Goal: Information Seeking & Learning: Learn about a topic

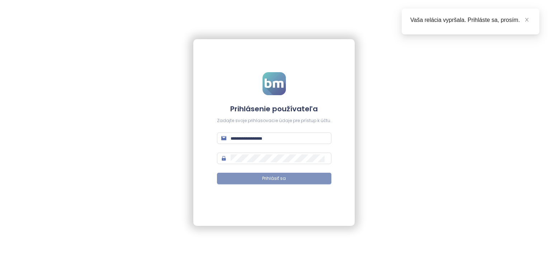
type input "**********"
click at [257, 182] on button "Prihlásiť sa" at bounding box center [274, 178] width 114 height 11
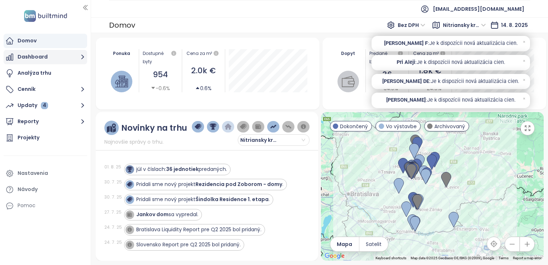
click at [20, 55] on button "Dashboard" at bounding box center [46, 57] width 84 height 14
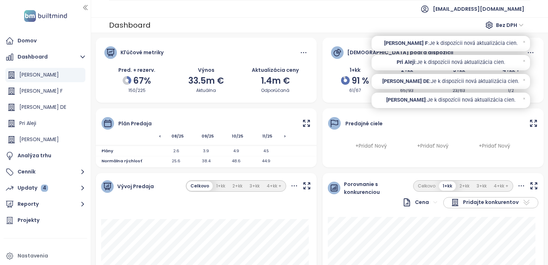
scroll to position [16, 0]
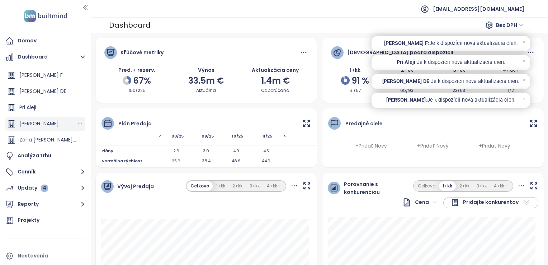
click at [50, 125] on div "[PERSON_NAME]" at bounding box center [38, 123] width 39 height 9
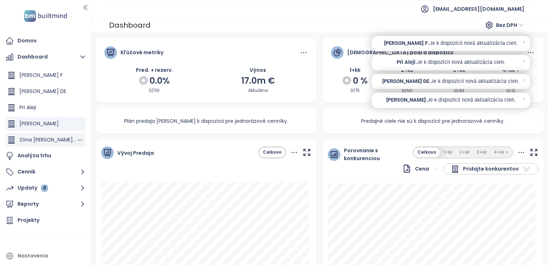
click at [51, 137] on div "Zóna [PERSON_NAME] - štart predaja" at bounding box center [47, 139] width 57 height 9
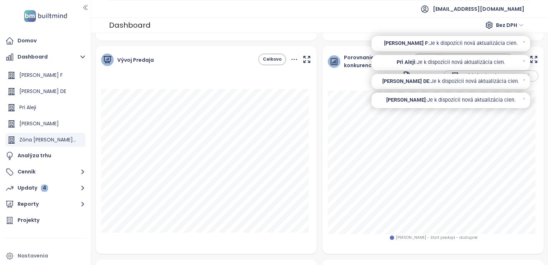
scroll to position [108, 0]
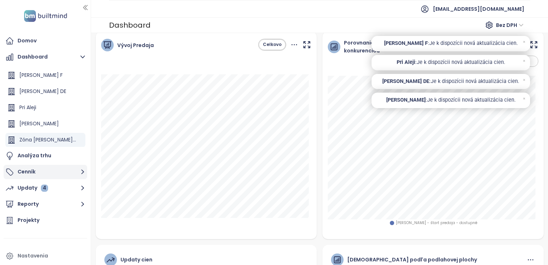
click at [24, 170] on button "Cenník" at bounding box center [46, 172] width 84 height 14
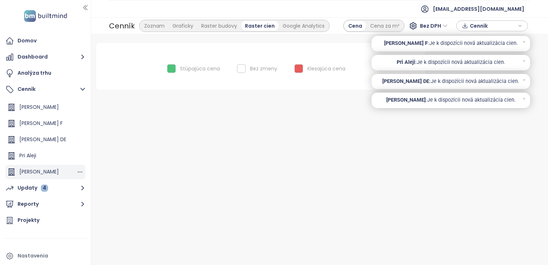
click at [59, 173] on div "[PERSON_NAME]" at bounding box center [38, 171] width 39 height 9
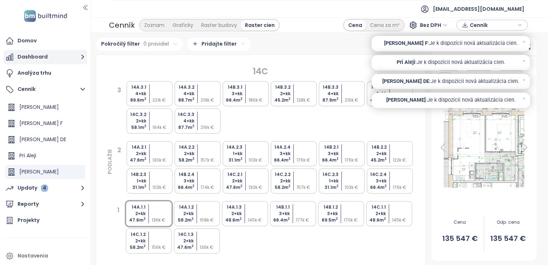
click at [32, 55] on button "Dashboard" at bounding box center [46, 57] width 84 height 14
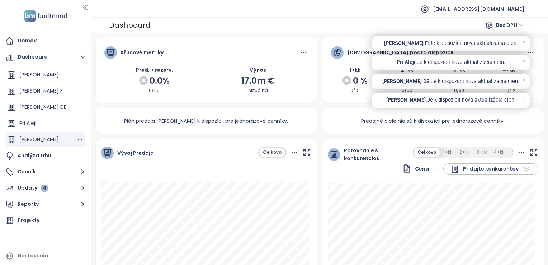
click at [57, 139] on div "[PERSON_NAME]" at bounding box center [38, 139] width 39 height 9
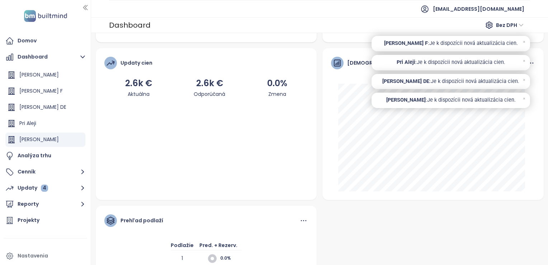
scroll to position [323, 0]
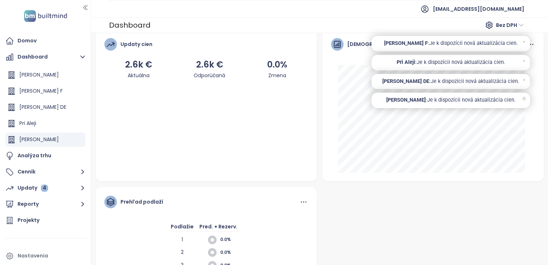
click at [524, 98] on icon at bounding box center [524, 98] width 1 height 1
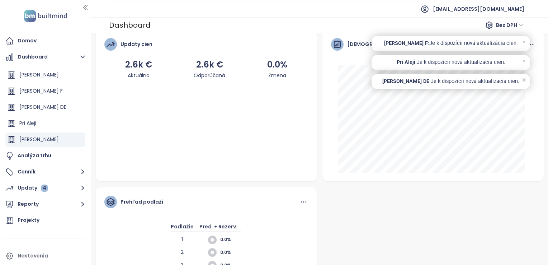
click at [525, 81] on icon at bounding box center [524, 79] width 5 height 5
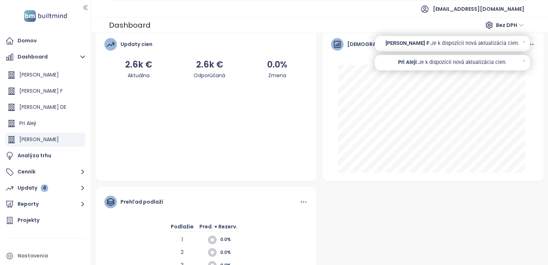
click at [524, 60] on icon at bounding box center [524, 60] width 5 height 5
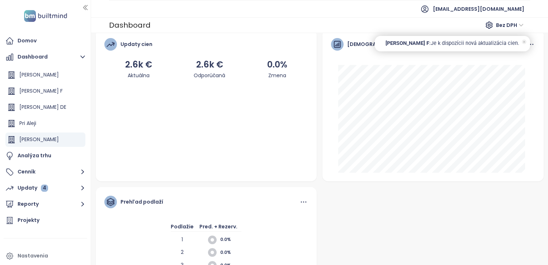
click at [525, 43] on icon at bounding box center [524, 41] width 5 height 5
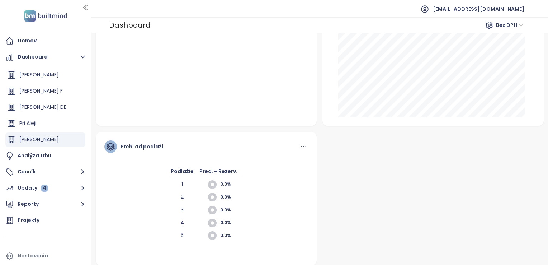
scroll to position [383, 0]
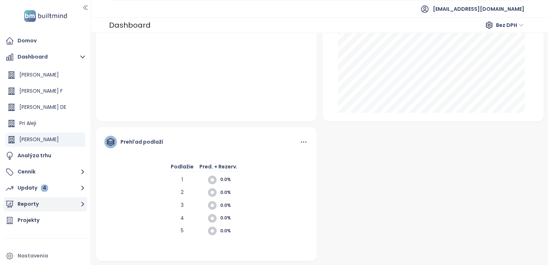
click at [46, 193] on button "Updaty 4" at bounding box center [46, 188] width 84 height 14
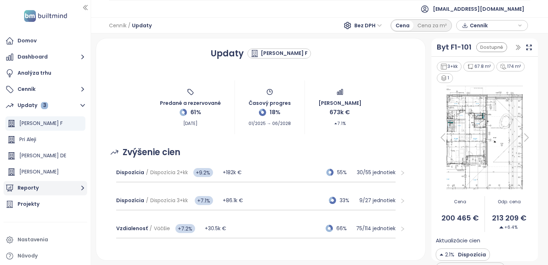
click at [51, 184] on button "Reporty" at bounding box center [46, 188] width 84 height 14
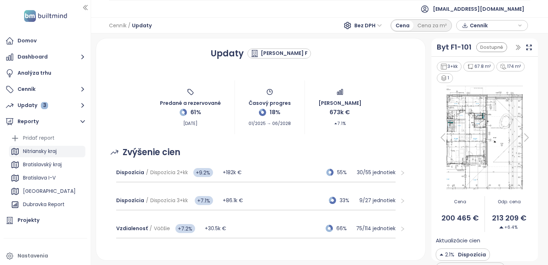
click at [51, 151] on div "Nitriansky kraj" at bounding box center [40, 151] width 34 height 9
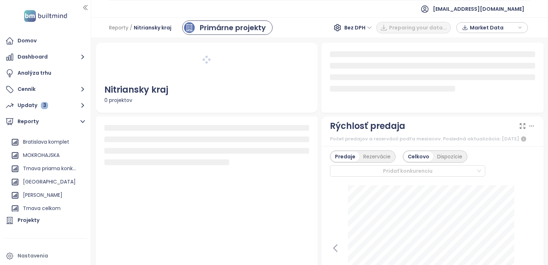
scroll to position [108, 0]
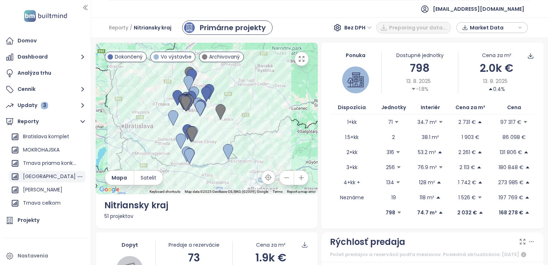
click at [50, 179] on div "[GEOGRAPHIC_DATA]" at bounding box center [47, 176] width 76 height 11
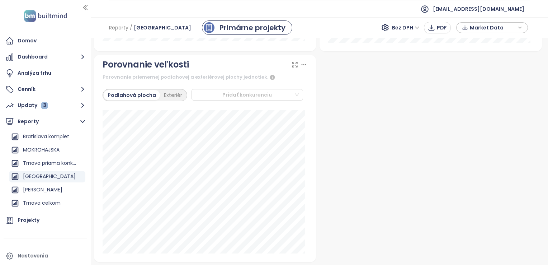
scroll to position [333, 0]
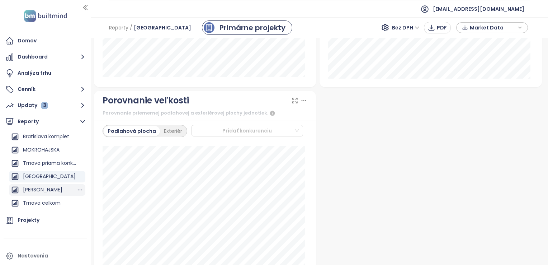
click at [53, 191] on div "[PERSON_NAME]" at bounding box center [42, 189] width 39 height 9
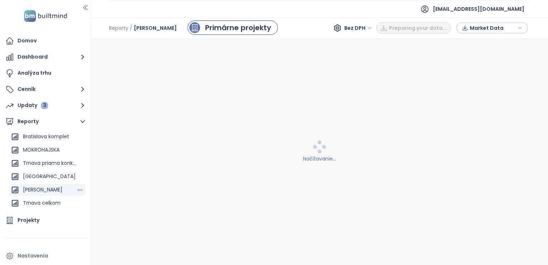
scroll to position [0, 0]
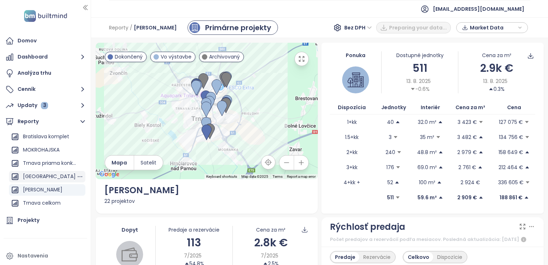
click at [55, 178] on div "[GEOGRAPHIC_DATA]" at bounding box center [47, 176] width 76 height 11
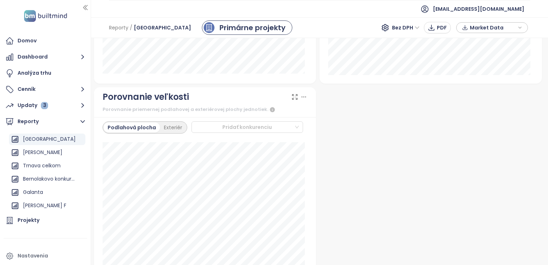
scroll to position [359, 0]
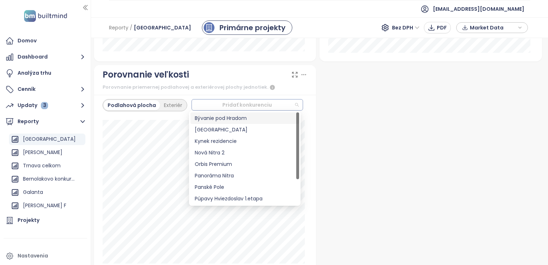
click at [200, 103] on div at bounding box center [244, 104] width 100 height 9
click at [219, 147] on div "Nová Nitra 2" at bounding box center [245, 152] width 109 height 11
click at [219, 152] on div "Nová Nitra 2" at bounding box center [245, 153] width 100 height 8
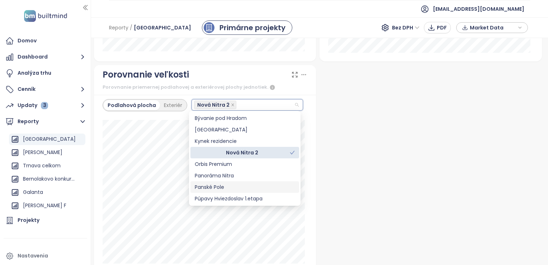
scroll to position [34, 0]
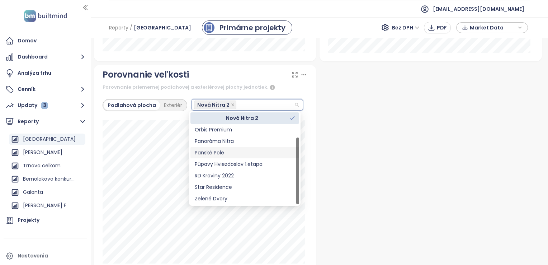
click at [214, 152] on div "Panské Pole" at bounding box center [245, 153] width 100 height 8
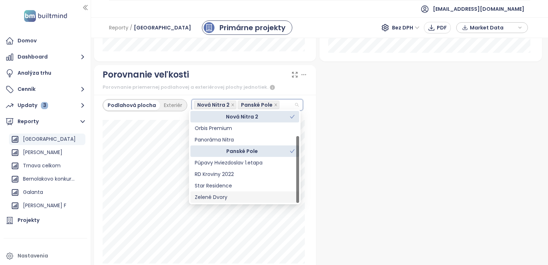
click at [249, 196] on div "Zelené Dvory" at bounding box center [245, 197] width 100 height 8
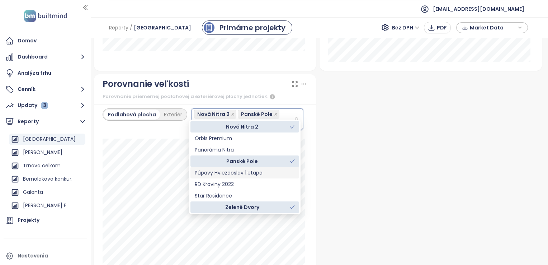
click at [258, 171] on div "Púpavy Hviezdoslav 1.etapa" at bounding box center [245, 173] width 100 height 8
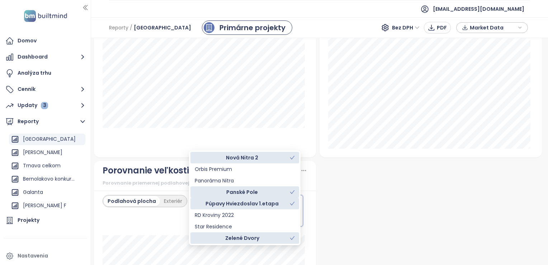
scroll to position [359, 0]
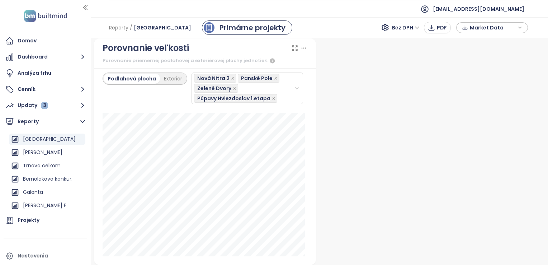
scroll to position [408, 0]
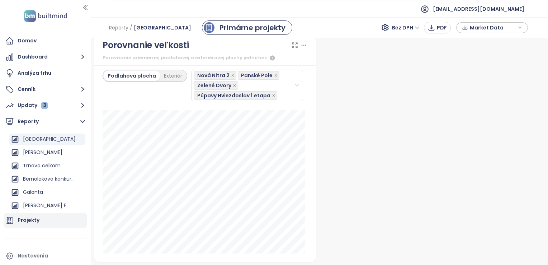
click at [37, 221] on div "Projekty" at bounding box center [29, 220] width 22 height 9
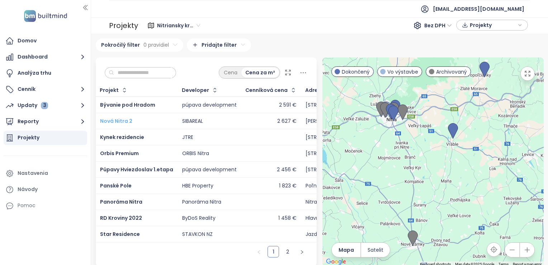
click at [122, 120] on span "Nová Nitra 2" at bounding box center [116, 120] width 32 height 7
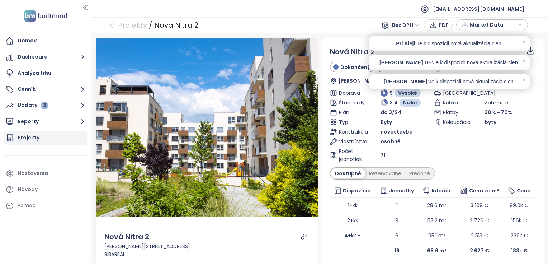
click at [33, 138] on div "Projekty" at bounding box center [29, 137] width 22 height 9
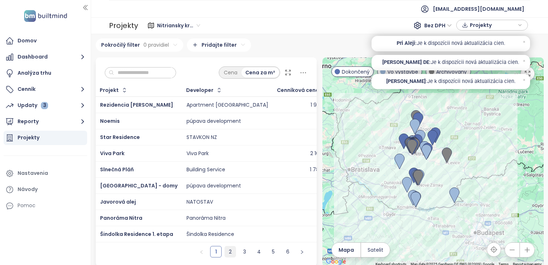
click at [230, 257] on link "2" at bounding box center [230, 251] width 11 height 11
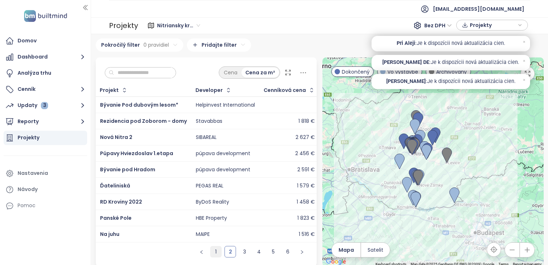
click at [214, 256] on link "1" at bounding box center [216, 251] width 11 height 11
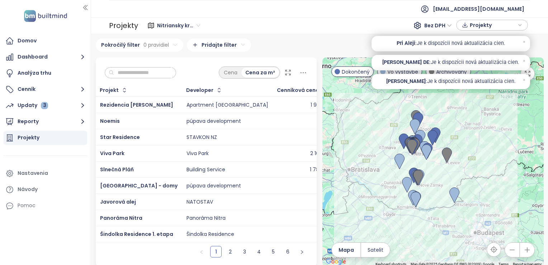
click at [272, 74] on div "Cena za m²" at bounding box center [260, 72] width 38 height 10
click at [285, 73] on icon at bounding box center [288, 72] width 7 height 7
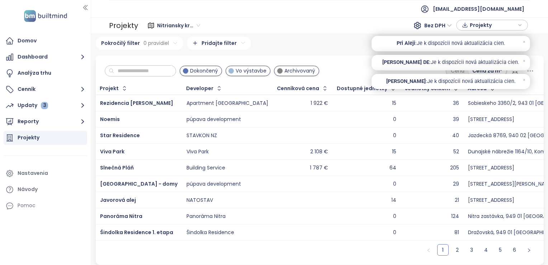
scroll to position [6, 0]
click at [452, 249] on link "2" at bounding box center [457, 249] width 11 height 11
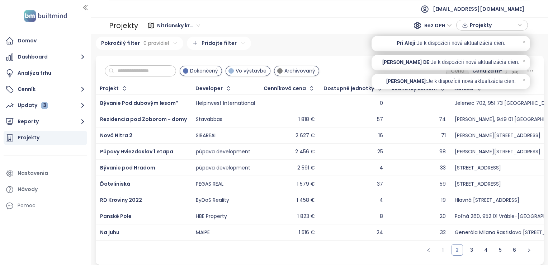
click at [452, 249] on link "2" at bounding box center [457, 249] width 11 height 11
click at [34, 123] on button "Reporty" at bounding box center [46, 121] width 84 height 14
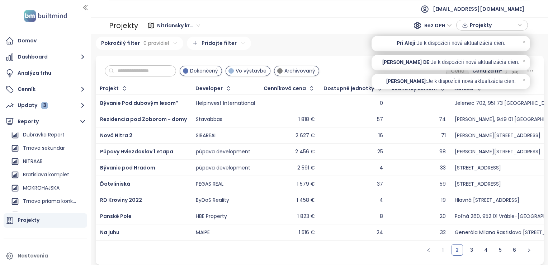
scroll to position [72, 0]
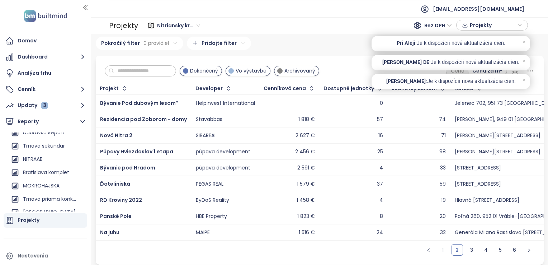
click at [67, 159] on div "NITRAAB" at bounding box center [47, 159] width 76 height 11
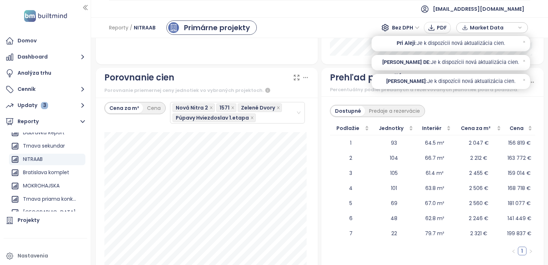
scroll to position [1061, 0]
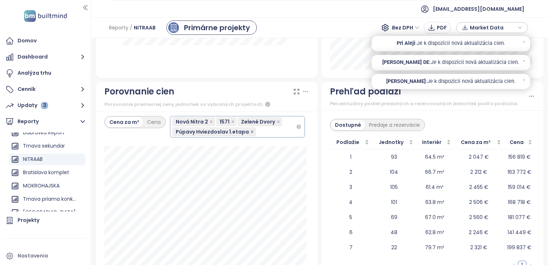
click at [251, 130] on icon "close" at bounding box center [252, 131] width 3 height 3
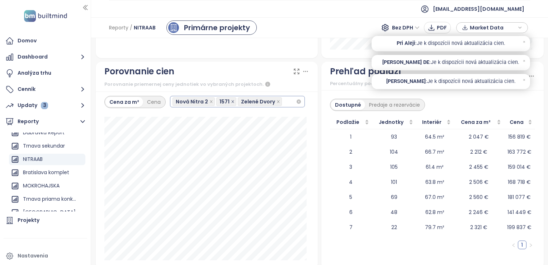
click at [231, 103] on icon "close" at bounding box center [233, 102] width 4 height 4
click at [210, 103] on icon "close" at bounding box center [212, 102] width 4 height 4
click at [212, 103] on icon "close" at bounding box center [213, 102] width 4 height 4
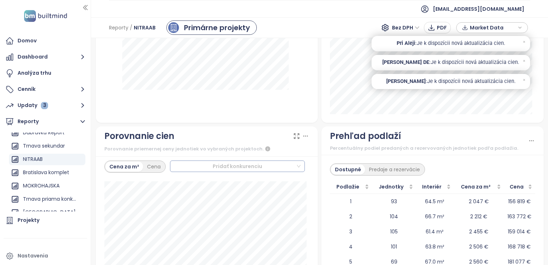
click at [212, 170] on div at bounding box center [235, 166] width 124 height 9
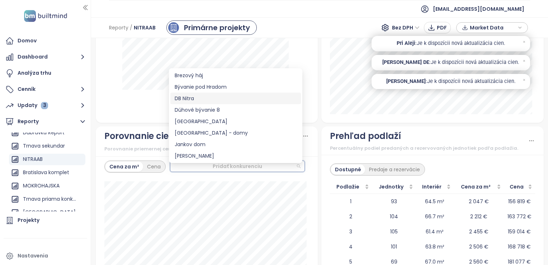
click at [192, 99] on div "DB Nitra" at bounding box center [236, 98] width 122 height 8
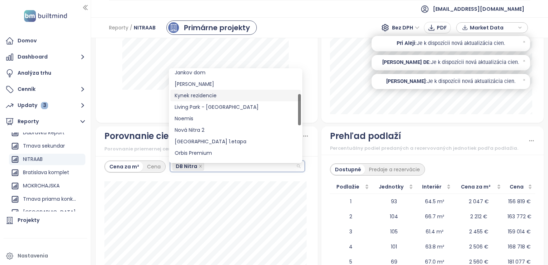
scroll to position [0, 0]
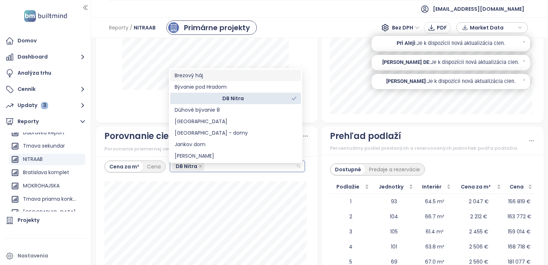
click at [204, 75] on div "Brezový háj" at bounding box center [236, 75] width 122 height 8
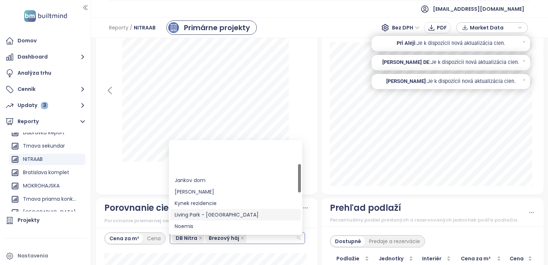
scroll to position [72, 0]
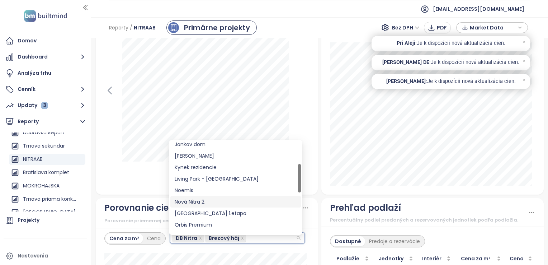
click at [205, 202] on div "Nová Nitra 2" at bounding box center [236, 202] width 122 height 8
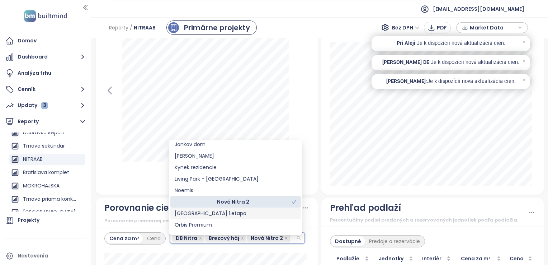
click at [216, 215] on div "[GEOGRAPHIC_DATA] 1.etapa" at bounding box center [236, 213] width 122 height 8
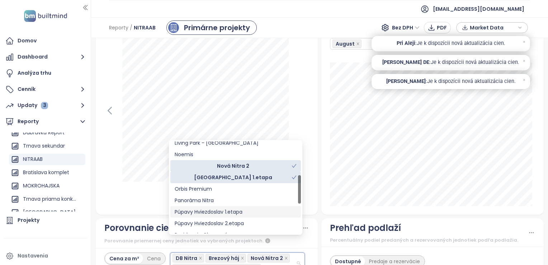
scroll to position [144, 0]
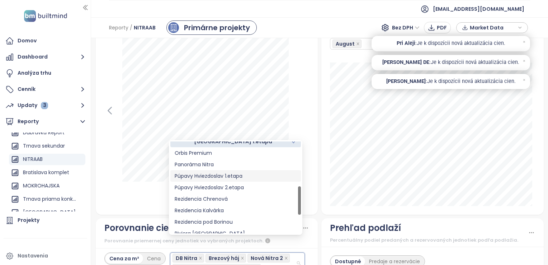
click at [220, 178] on div "Púpavy Hviezdoslav 1.etapa" at bounding box center [236, 176] width 122 height 8
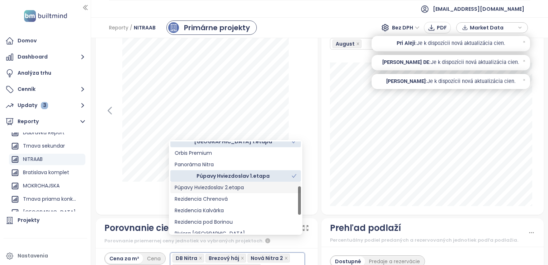
scroll to position [945, 0]
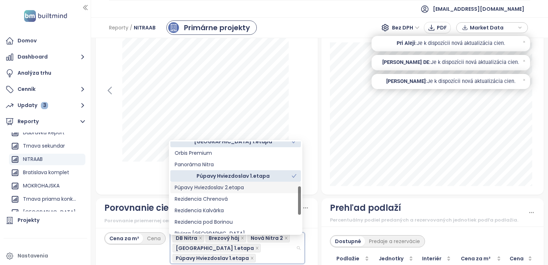
click at [220, 187] on div "Púpavy Hviezdoslav 2.etapa" at bounding box center [236, 187] width 122 height 8
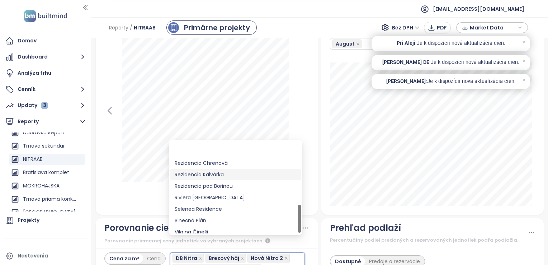
scroll to position [204, 0]
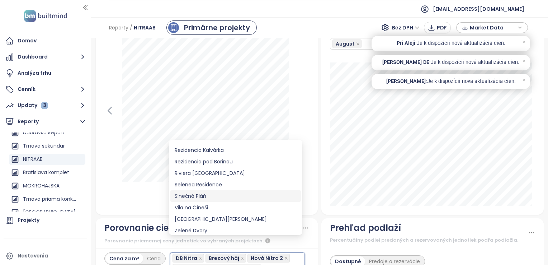
click at [203, 198] on div "Slnečná Pláň" at bounding box center [236, 196] width 122 height 8
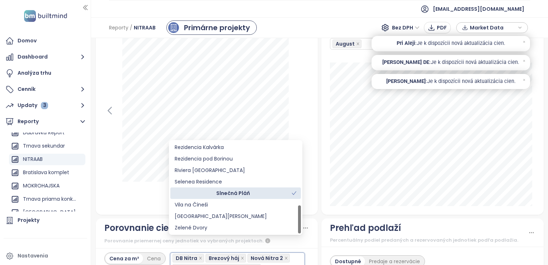
click at [123, 189] on div at bounding box center [206, 122] width 205 height 168
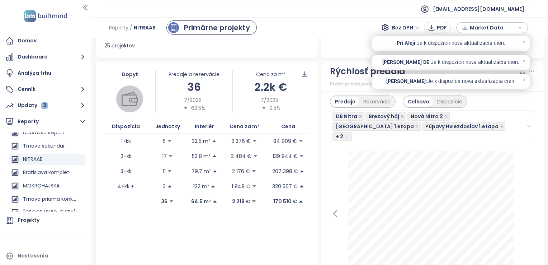
scroll to position [191, 0]
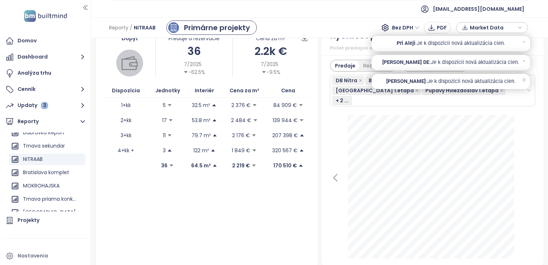
click at [524, 79] on icon at bounding box center [524, 79] width 1 height 1
click at [525, 62] on icon at bounding box center [524, 60] width 5 height 5
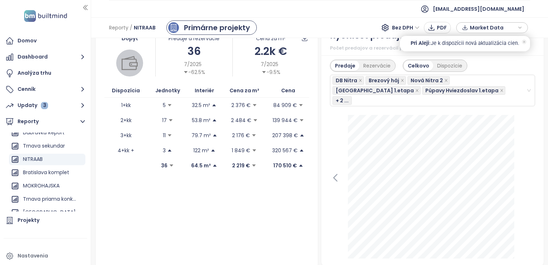
click at [525, 41] on icon at bounding box center [524, 41] width 1 height 1
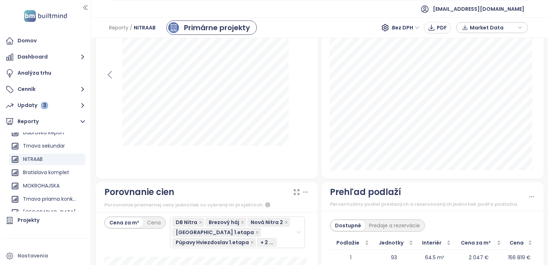
scroll to position [945, 0]
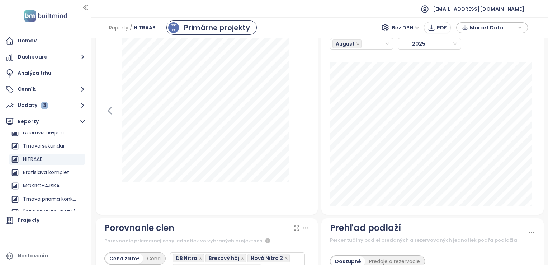
click at [533, 182] on div "Projekty Developeri Oblasti Predaje a rezervácie Dostupné August 2025" at bounding box center [432, 114] width 222 height 202
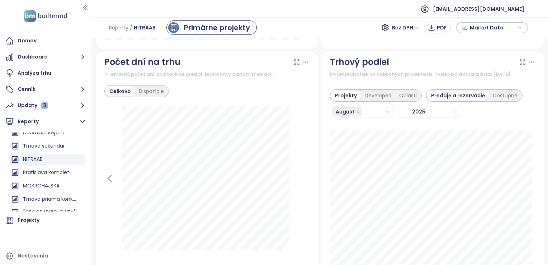
scroll to position [873, 0]
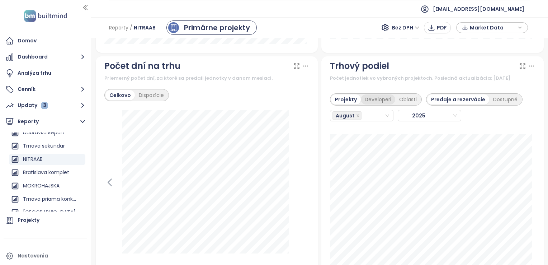
click at [372, 94] on div "Developeri" at bounding box center [378, 99] width 34 height 10
click at [493, 94] on div "Dostupné" at bounding box center [505, 99] width 32 height 10
click at [461, 94] on div "Predaje a rezervácie" at bounding box center [456, 99] width 59 height 10
